Goal: Task Accomplishment & Management: Manage account settings

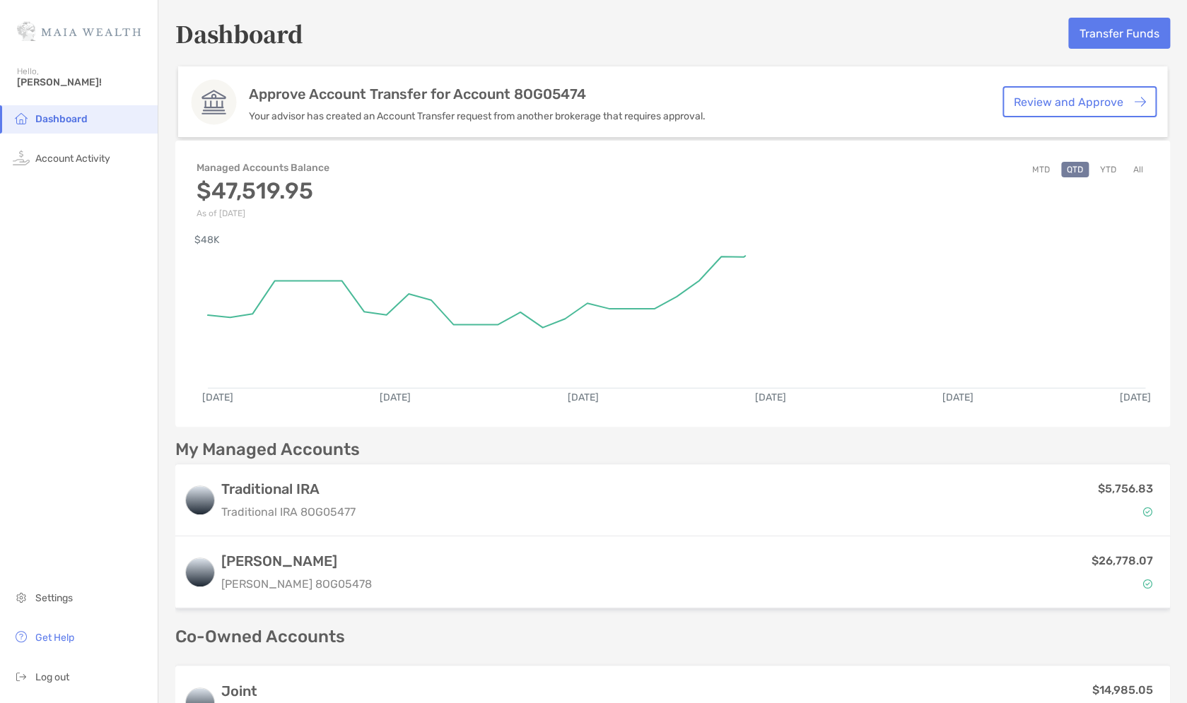
scroll to position [317, 0]
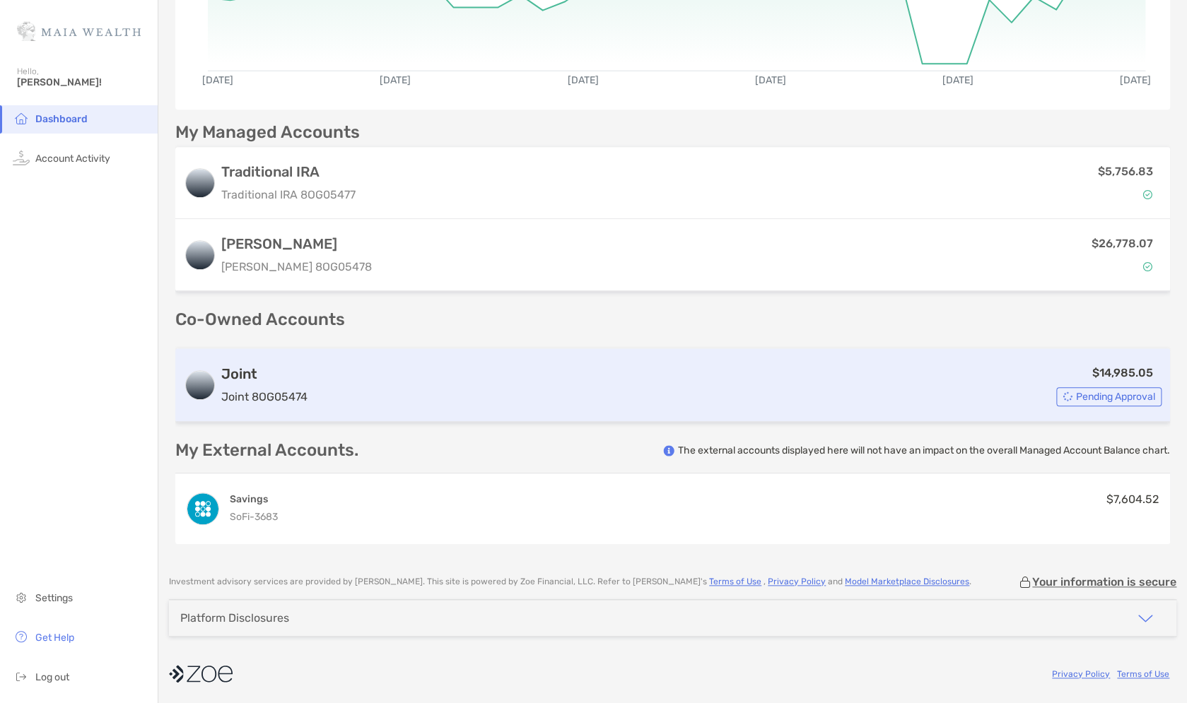
click at [923, 401] on div "$14,985.05 Pending Approval" at bounding box center [737, 385] width 848 height 42
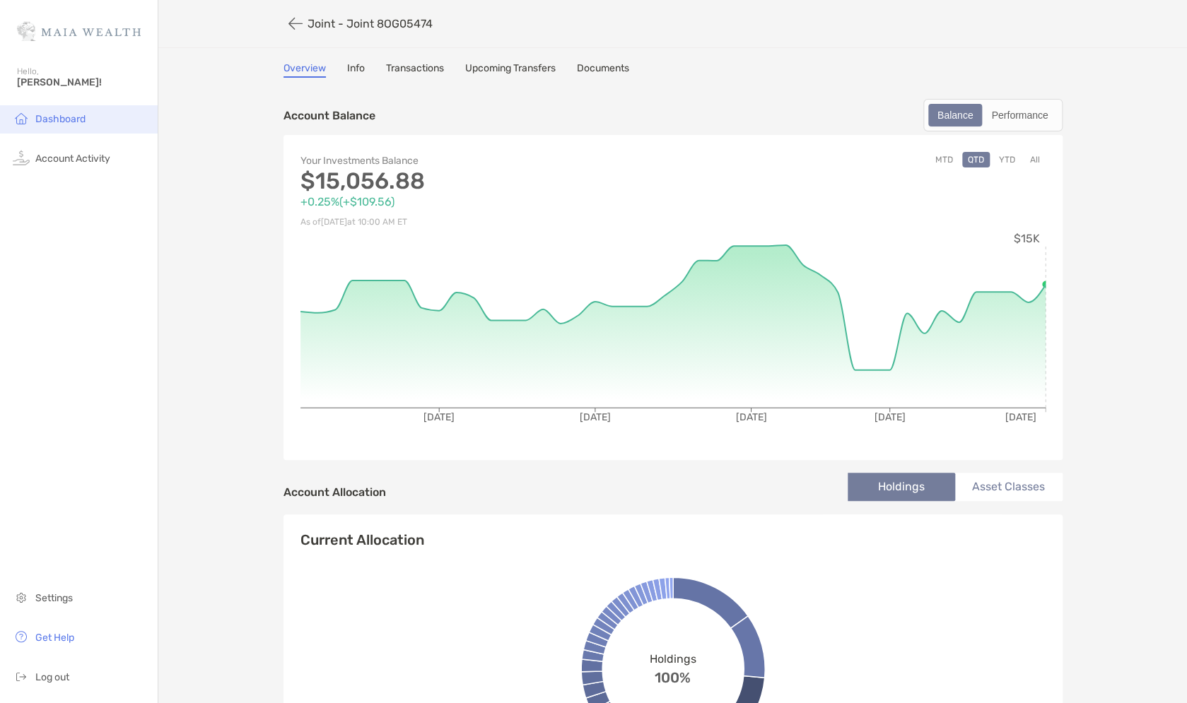
click at [45, 117] on span "Dashboard" at bounding box center [60, 119] width 50 height 12
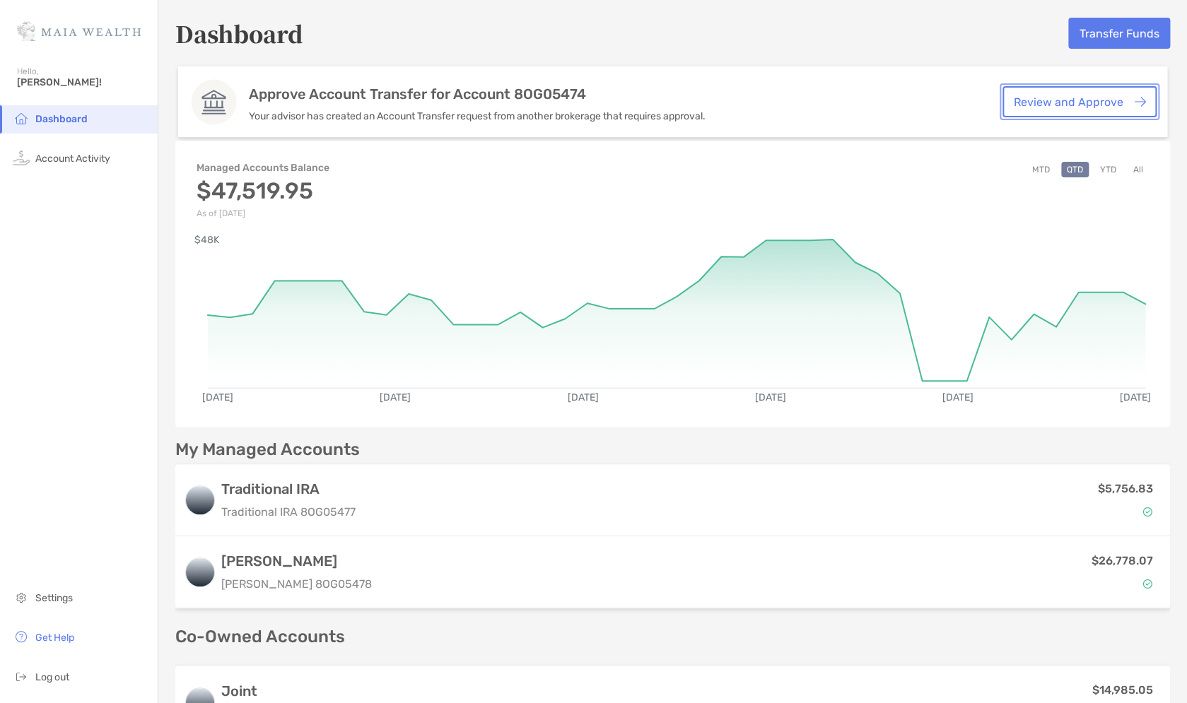
click at [1088, 100] on link "Review and Approve" at bounding box center [1079, 101] width 154 height 31
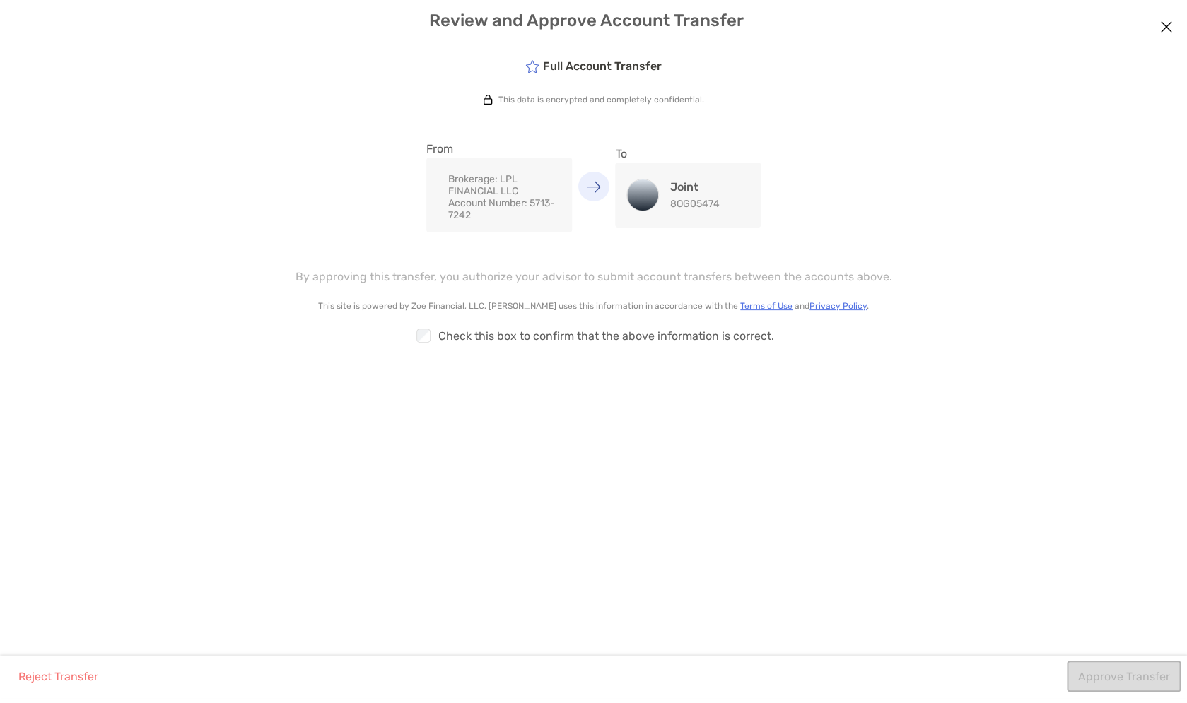
click at [689, 195] on div "Joint 8OG05474" at bounding box center [693, 195] width 49 height 30
click at [1130, 675] on div "Approve Transfer" at bounding box center [1123, 679] width 113 height 37
click at [840, 522] on div "Full Account Transfer This data is encrypted and completely confidential. From …" at bounding box center [593, 350] width 1187 height 611
click at [431, 342] on div "modal" at bounding box center [423, 336] width 19 height 18
click at [1152, 672] on button "Approve Transfer" at bounding box center [1124, 676] width 114 height 31
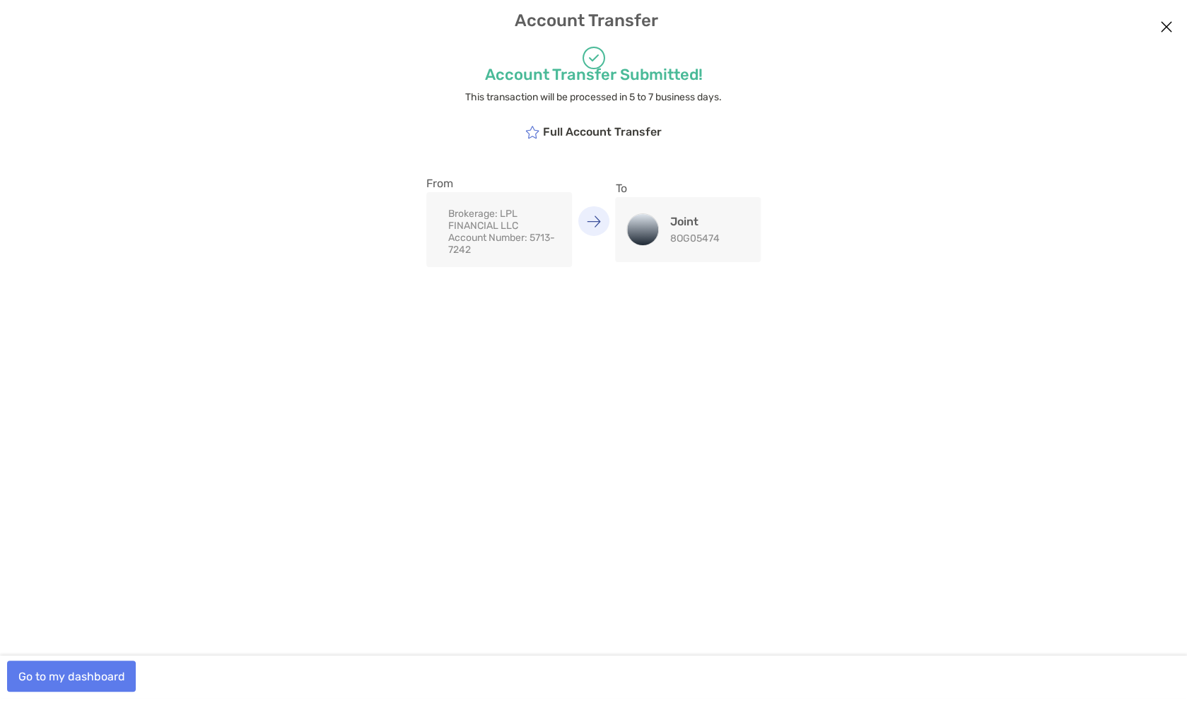
click at [775, 368] on div "Account Transfer Submitted! This transaction will be processed in 5 to 7 busine…" at bounding box center [593, 350] width 1187 height 611
click at [107, 677] on button "Go to my dashboard" at bounding box center [71, 676] width 129 height 31
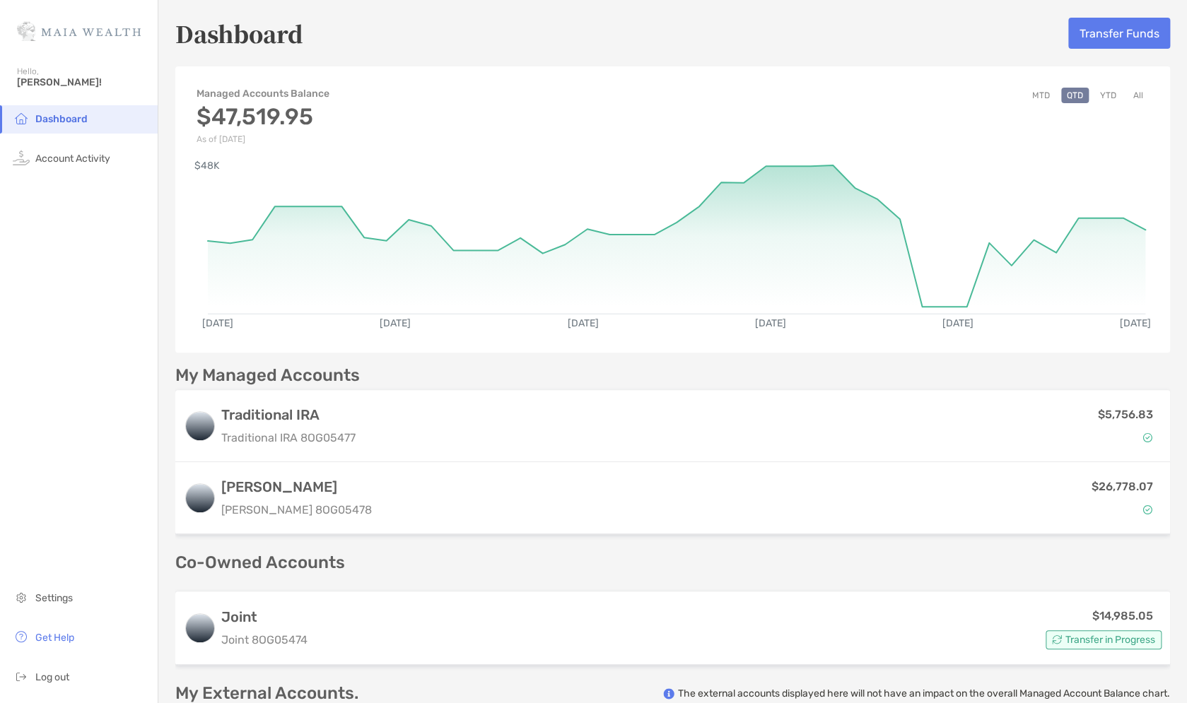
click at [609, 32] on div "Dashboard Transfer Funds" at bounding box center [672, 33] width 995 height 33
